Goal: Obtain resource: Obtain resource

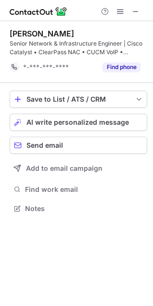
scroll to position [202, 153]
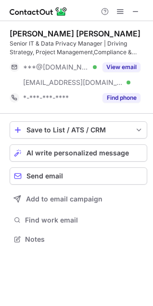
scroll to position [233, 153]
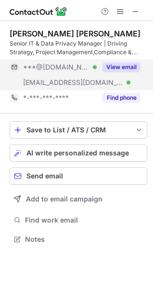
click at [125, 64] on button "View email" at bounding box center [121, 67] width 38 height 10
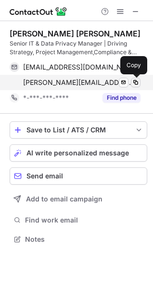
click at [136, 81] on span at bounding box center [136, 83] width 8 height 8
